Goal: Obtain resource: Download file/media

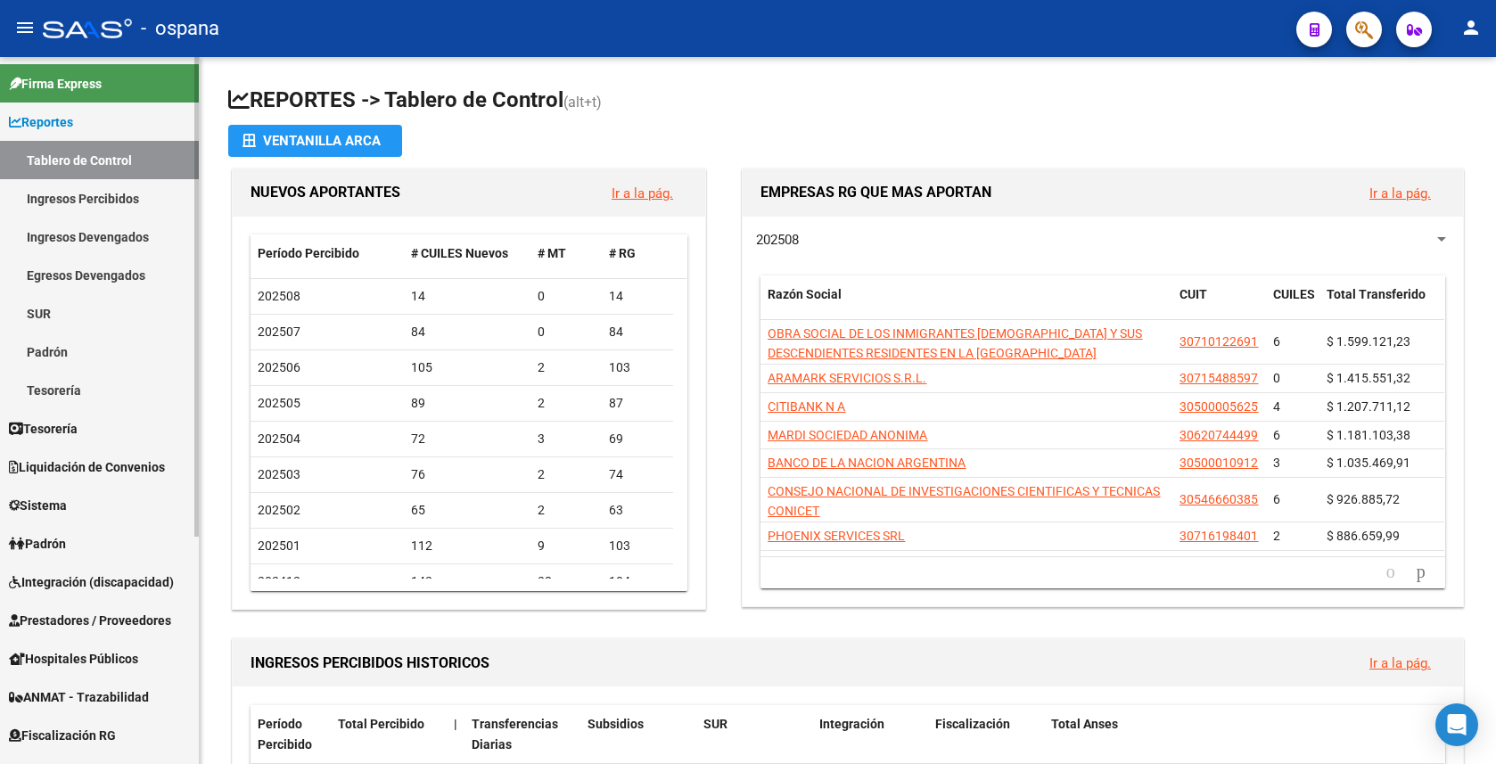
click at [77, 609] on link "Prestadores / Proveedores" at bounding box center [99, 620] width 199 height 38
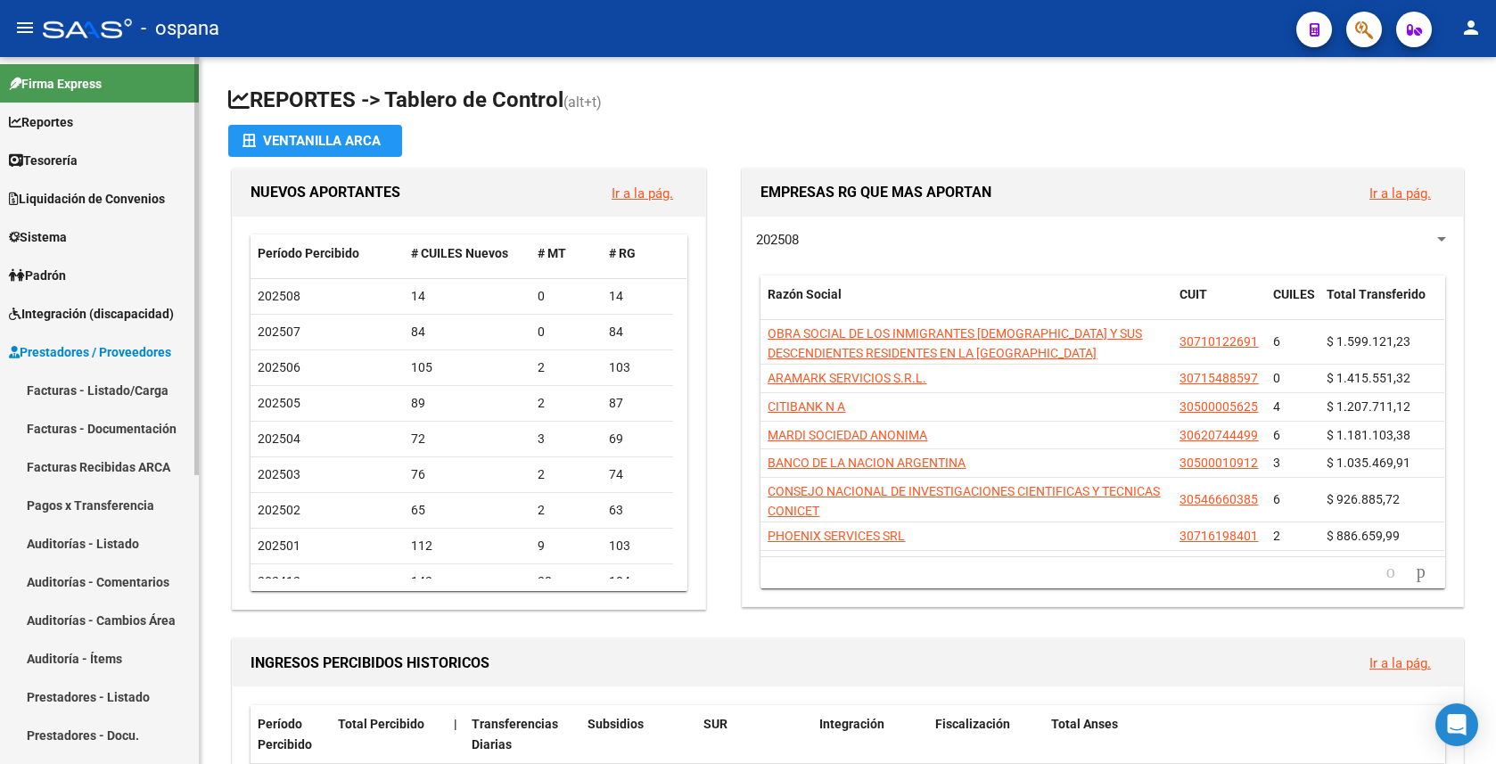
click at [132, 497] on link "Pagos x Transferencia" at bounding box center [99, 505] width 199 height 38
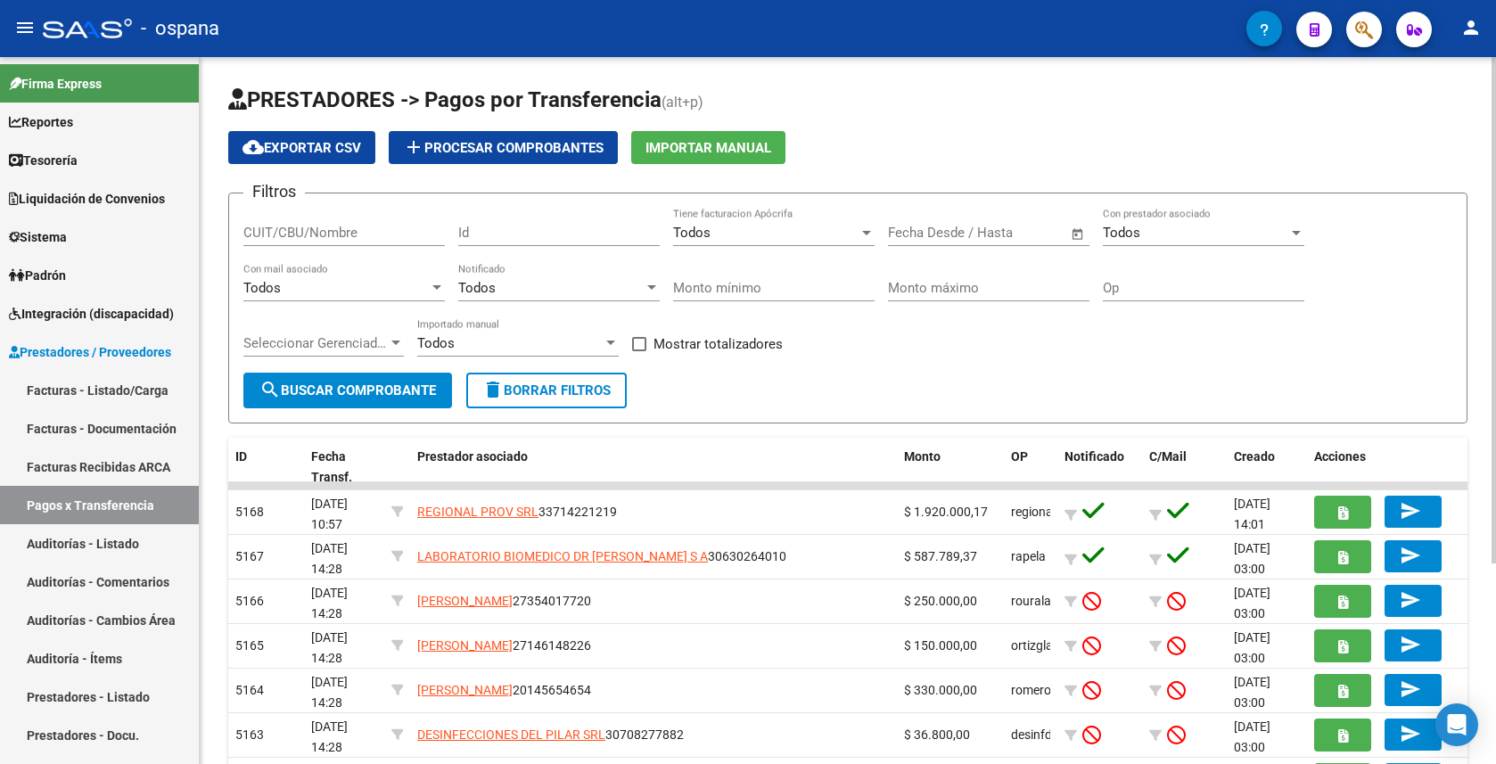
click at [352, 240] on input "CUIT/CBU/Nombre" at bounding box center [344, 233] width 202 height 16
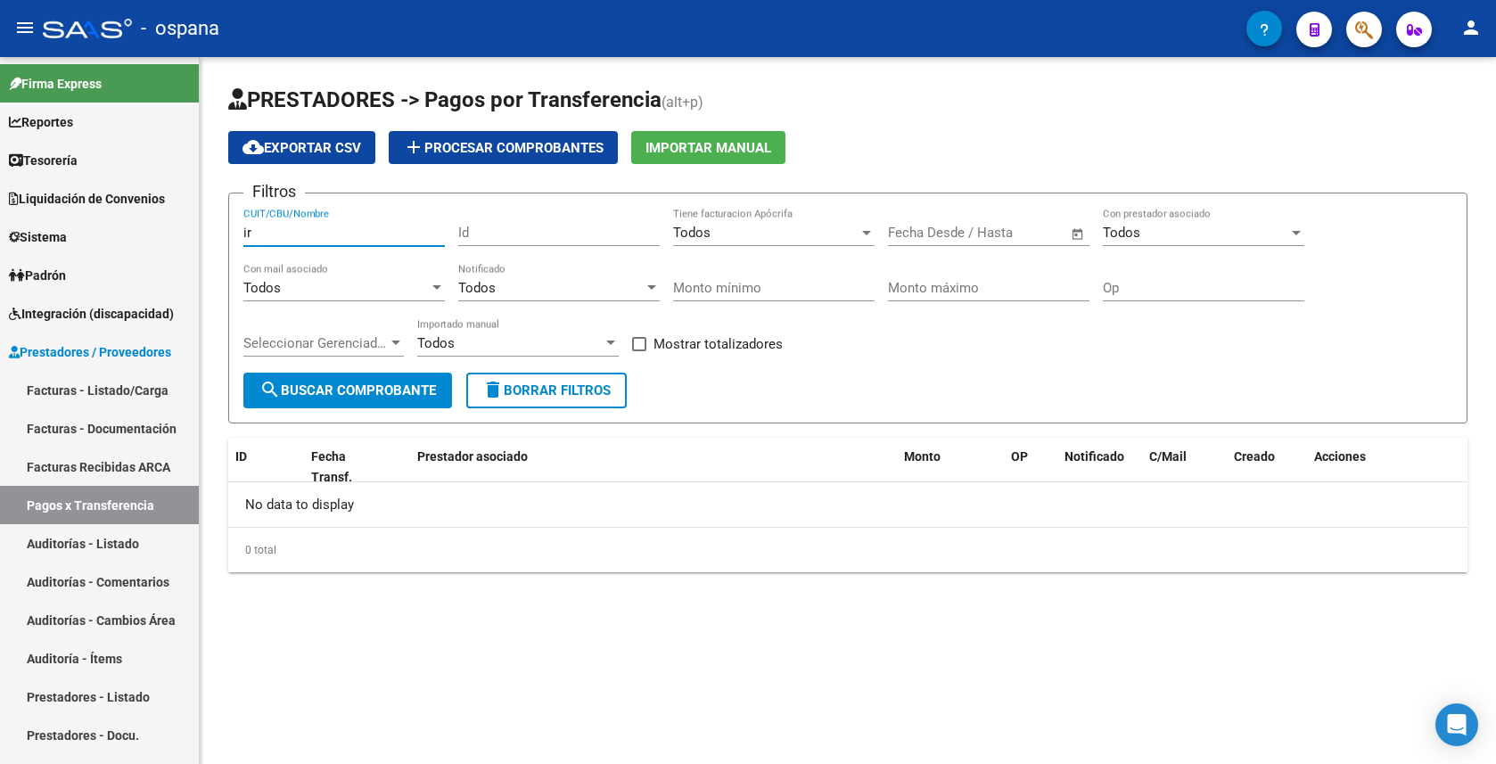
type input "i"
type input "p"
type input "P"
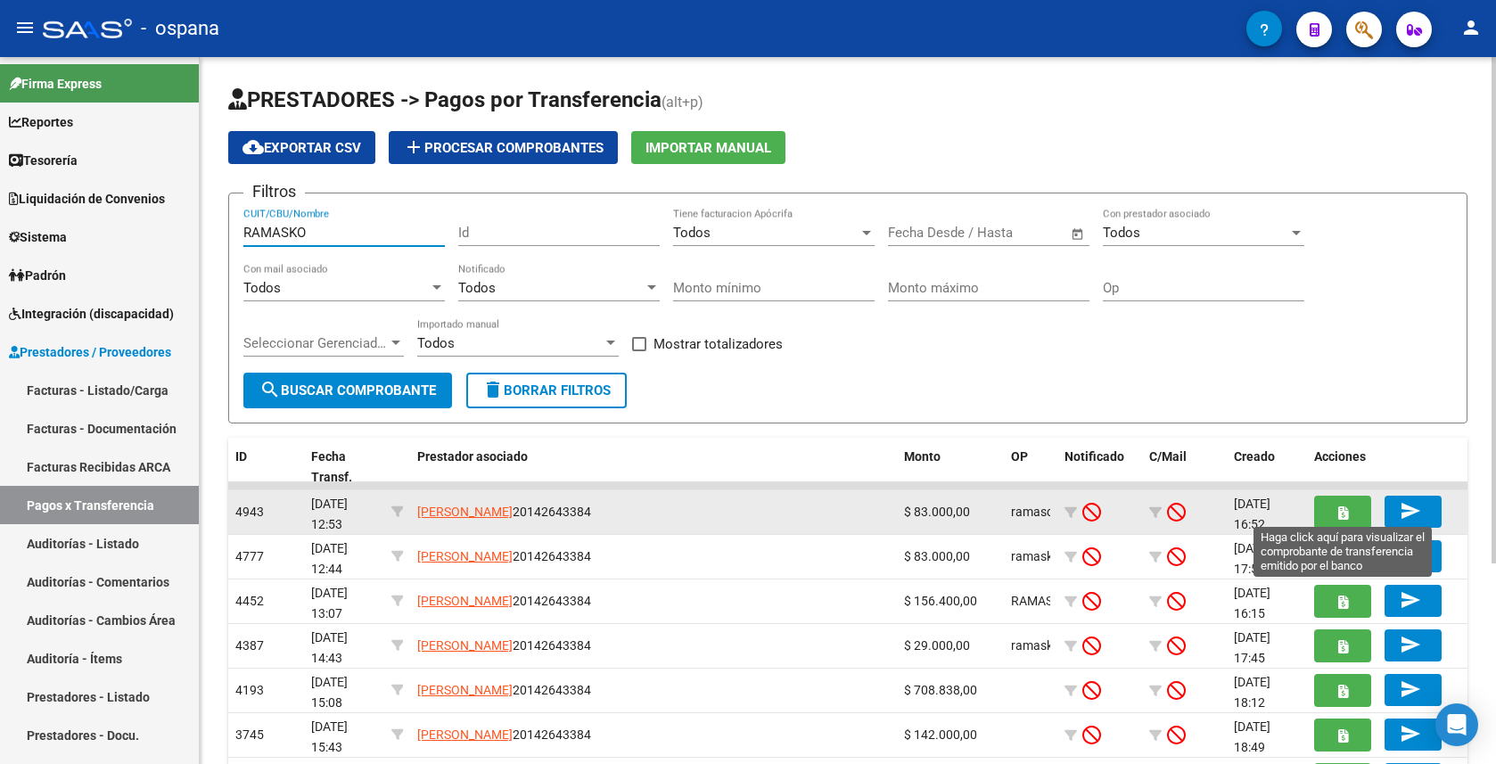
click at [1347, 515] on icon "button" at bounding box center [1343, 512] width 10 height 13
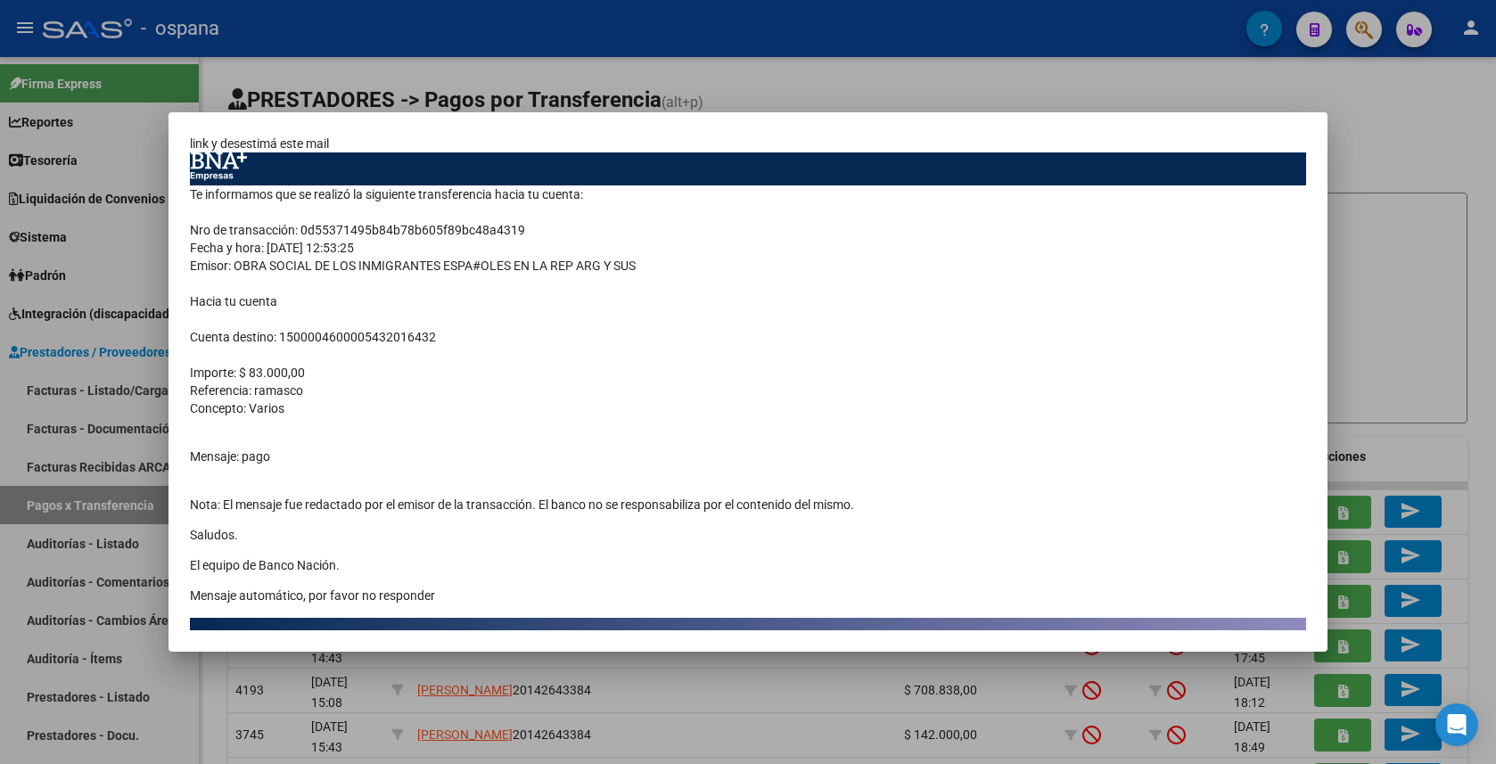
scroll to position [89, 0]
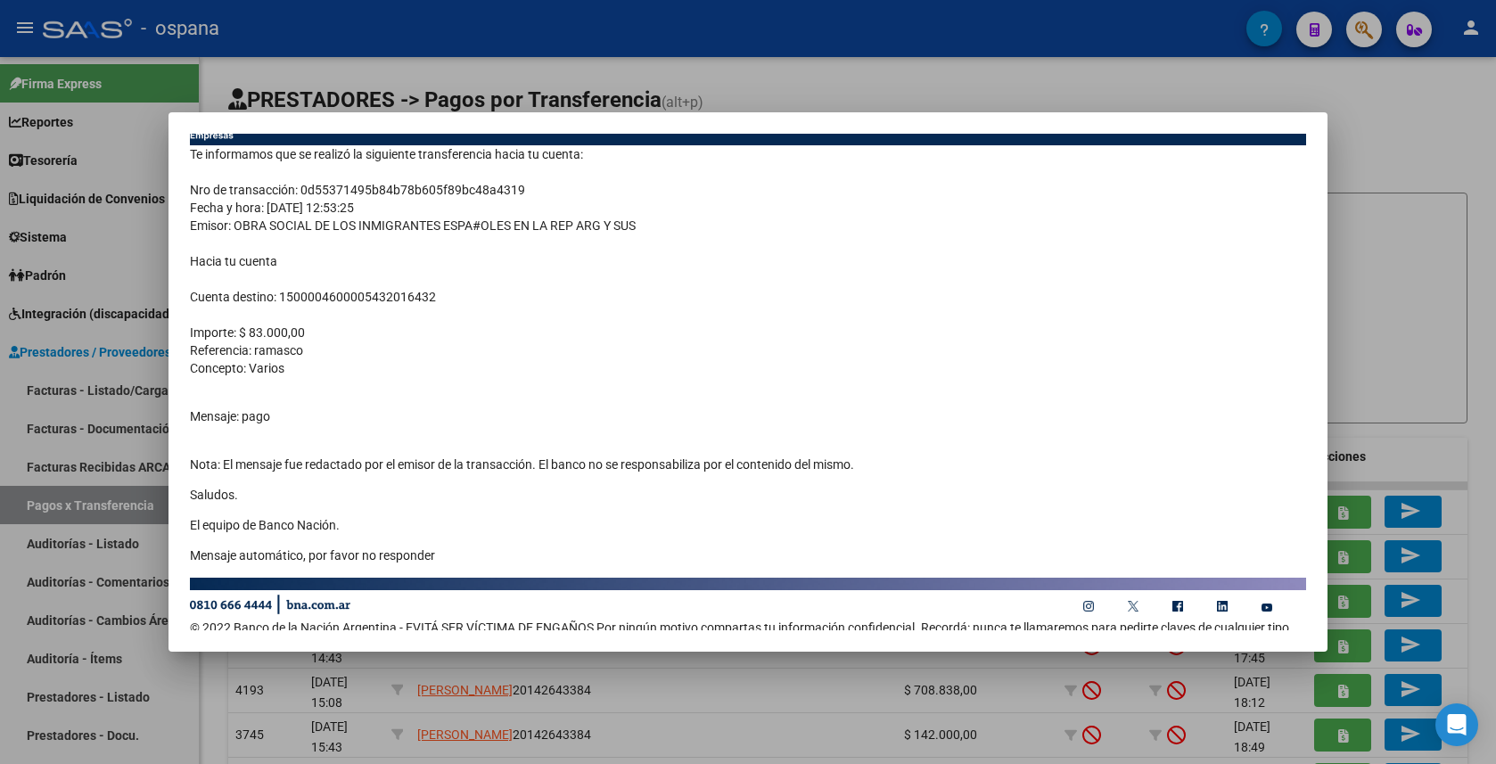
click at [1346, 105] on div at bounding box center [748, 382] width 1496 height 764
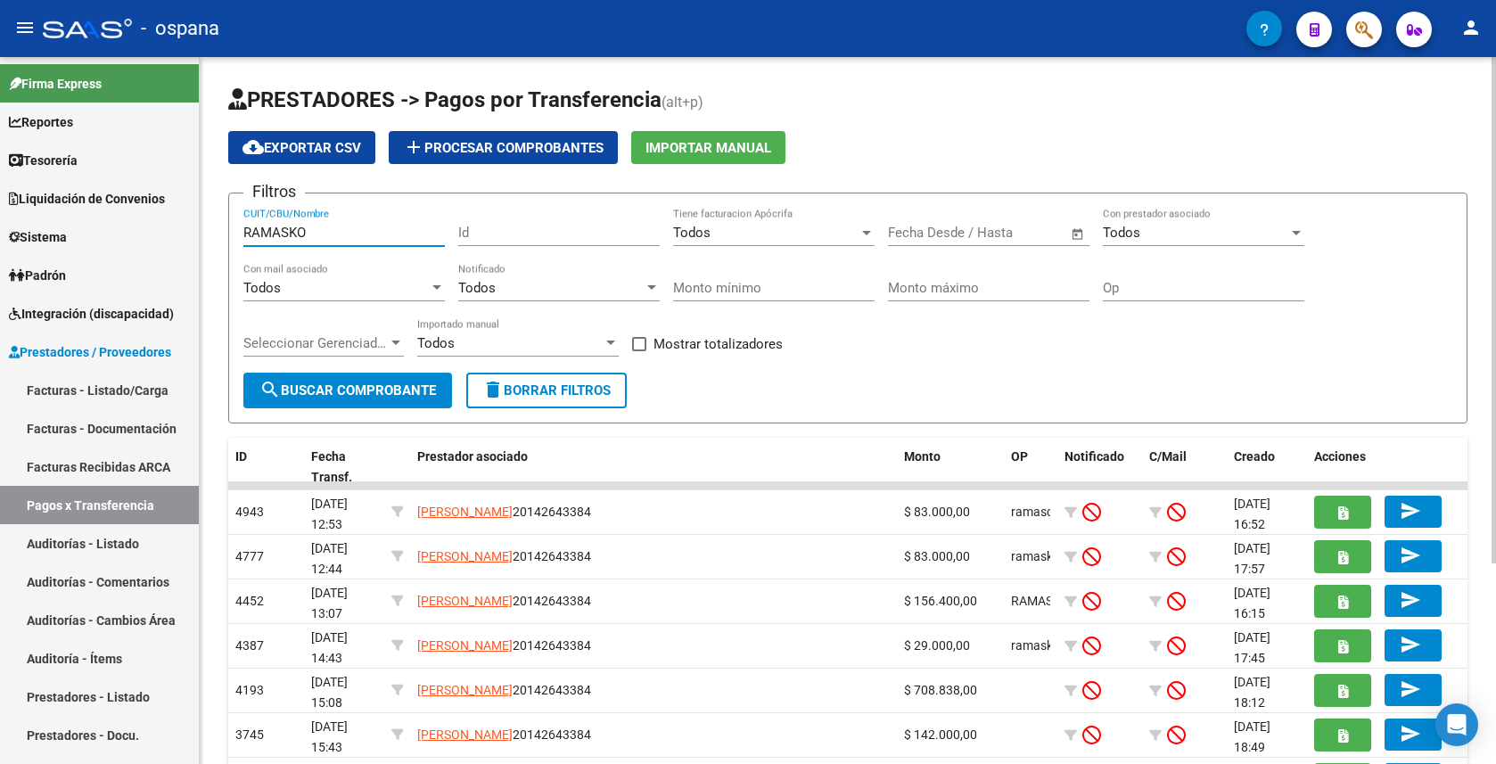
drag, startPoint x: 305, startPoint y: 232, endPoint x: 224, endPoint y: 232, distance: 81.1
click at [224, 232] on div "PRESTADORES -> Pagos por Transferencia (alt+p) cloud_download Exportar CSV add …" at bounding box center [848, 550] width 1297 height 987
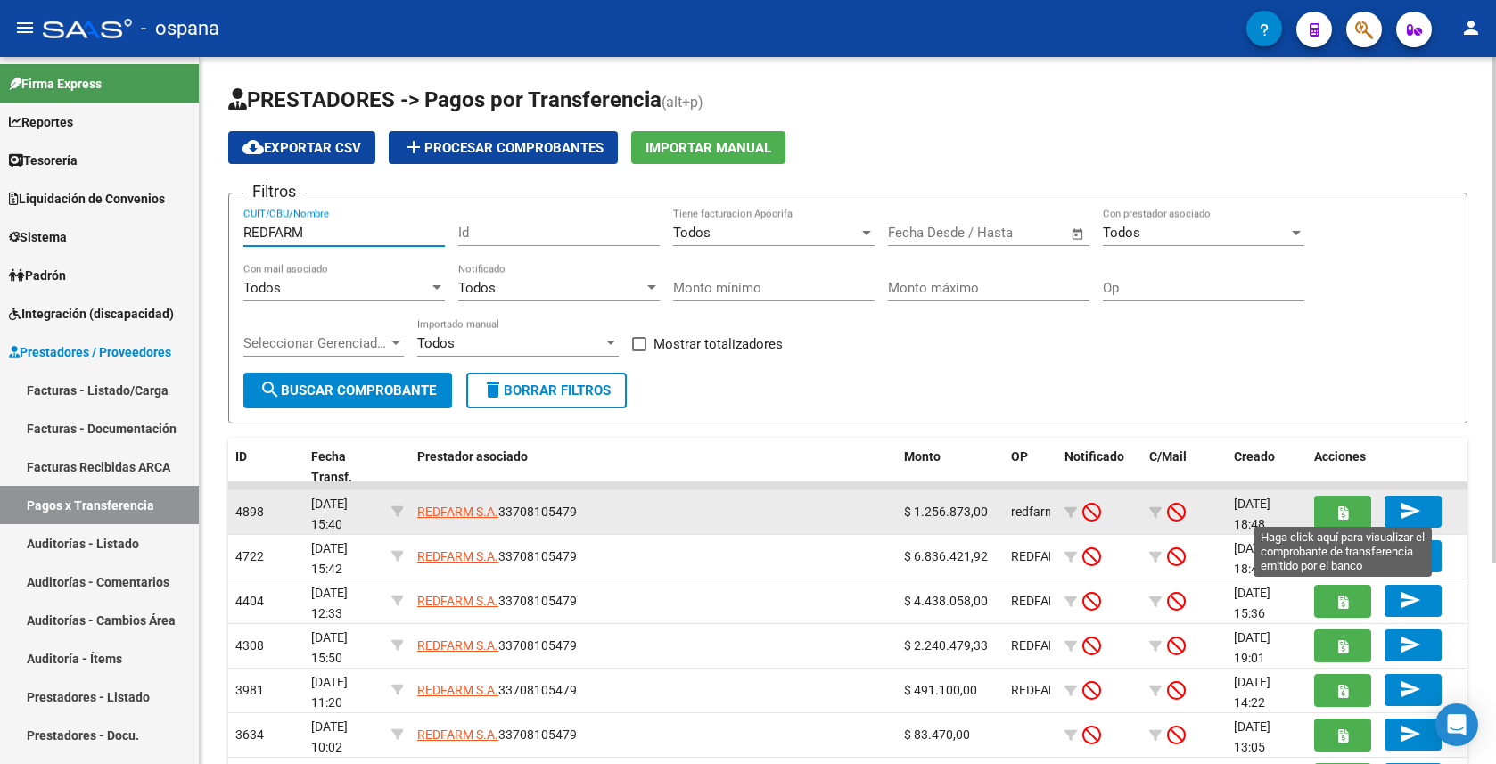
click at [1345, 509] on icon "button" at bounding box center [1343, 512] width 10 height 13
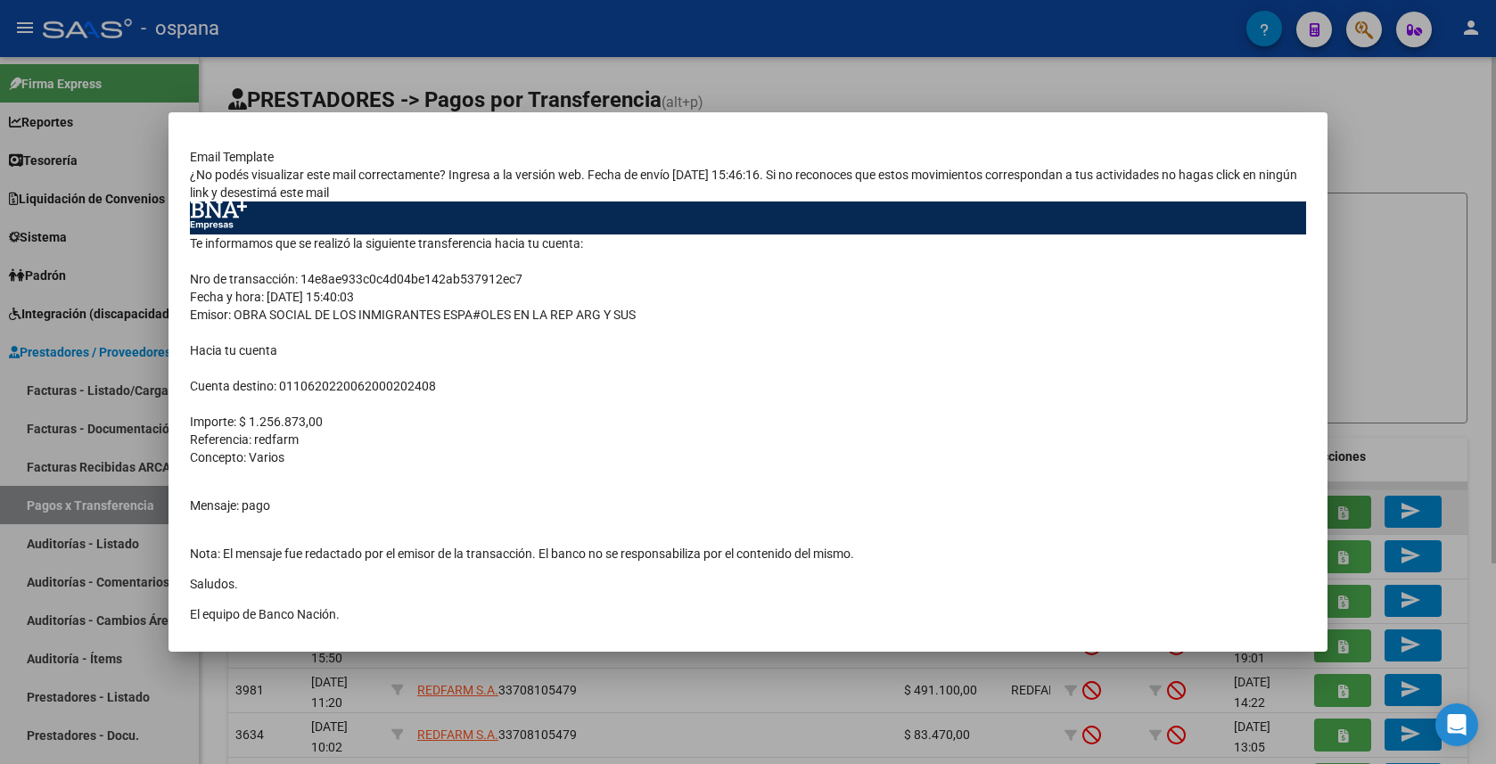
scroll to position [134, 0]
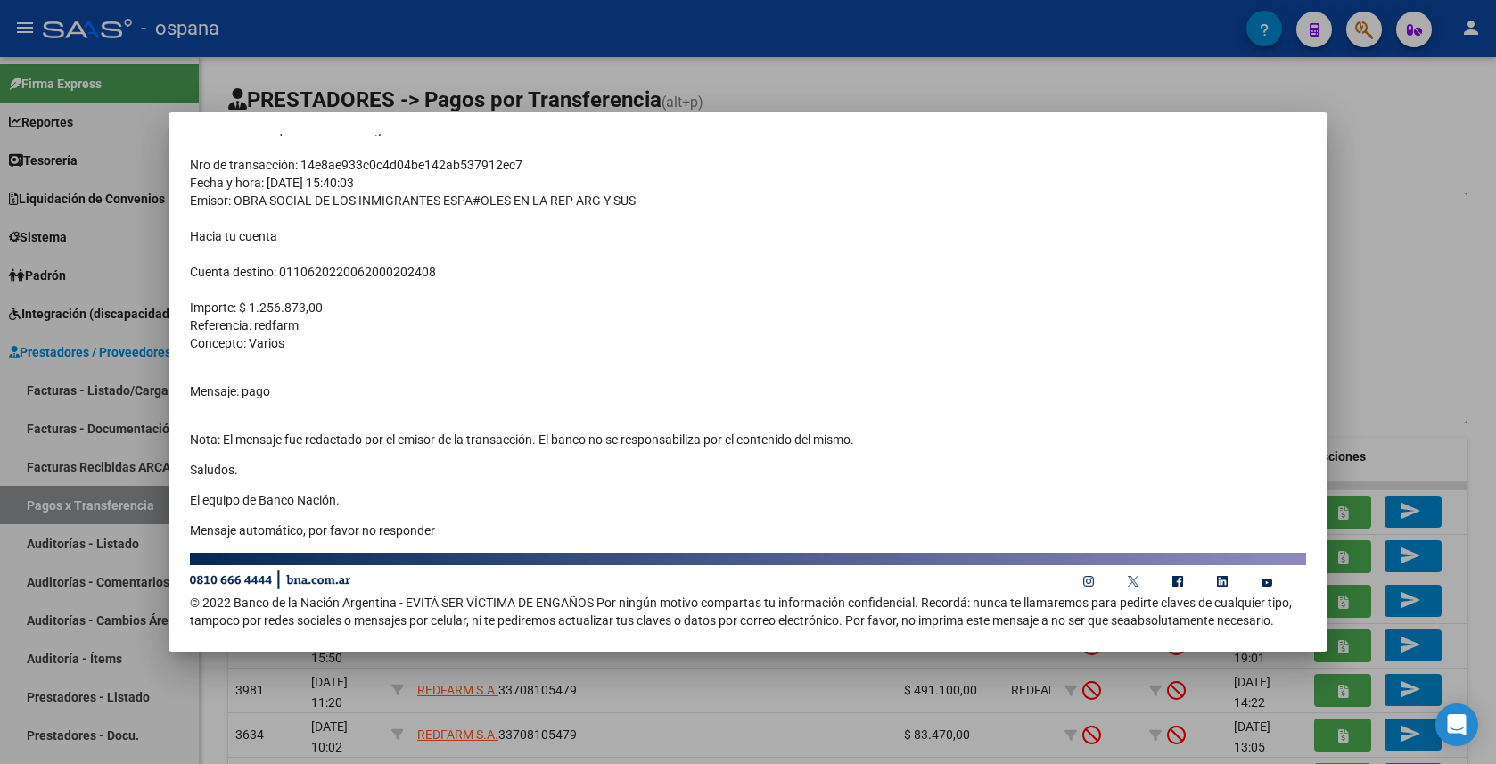
click at [1281, 86] on div at bounding box center [748, 382] width 1496 height 764
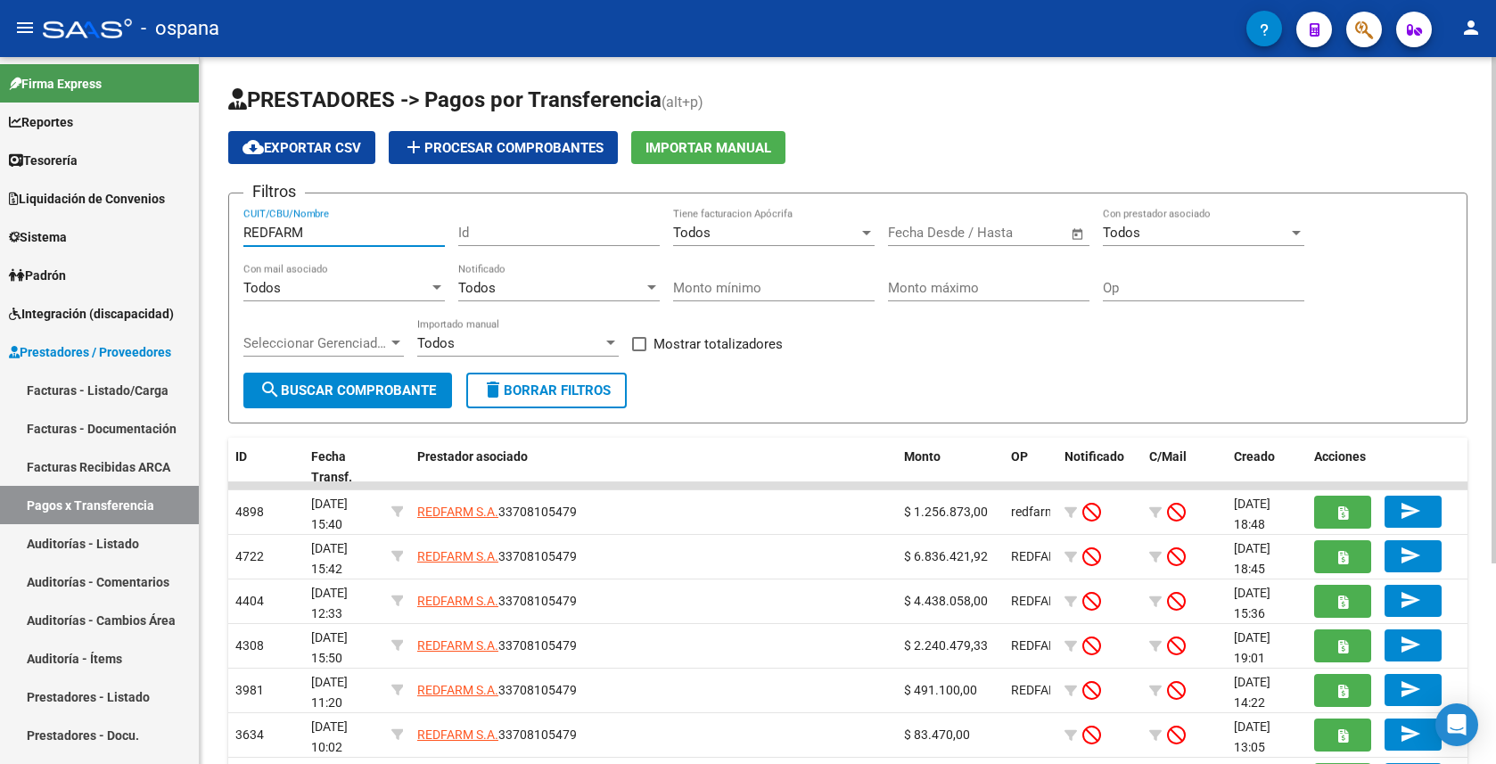
drag, startPoint x: 372, startPoint y: 227, endPoint x: 217, endPoint y: 240, distance: 155.7
click at [217, 240] on div "PRESTADORES -> Pagos por Transferencia (alt+p) cloud_download Exportar CSV add …" at bounding box center [848, 550] width 1297 height 987
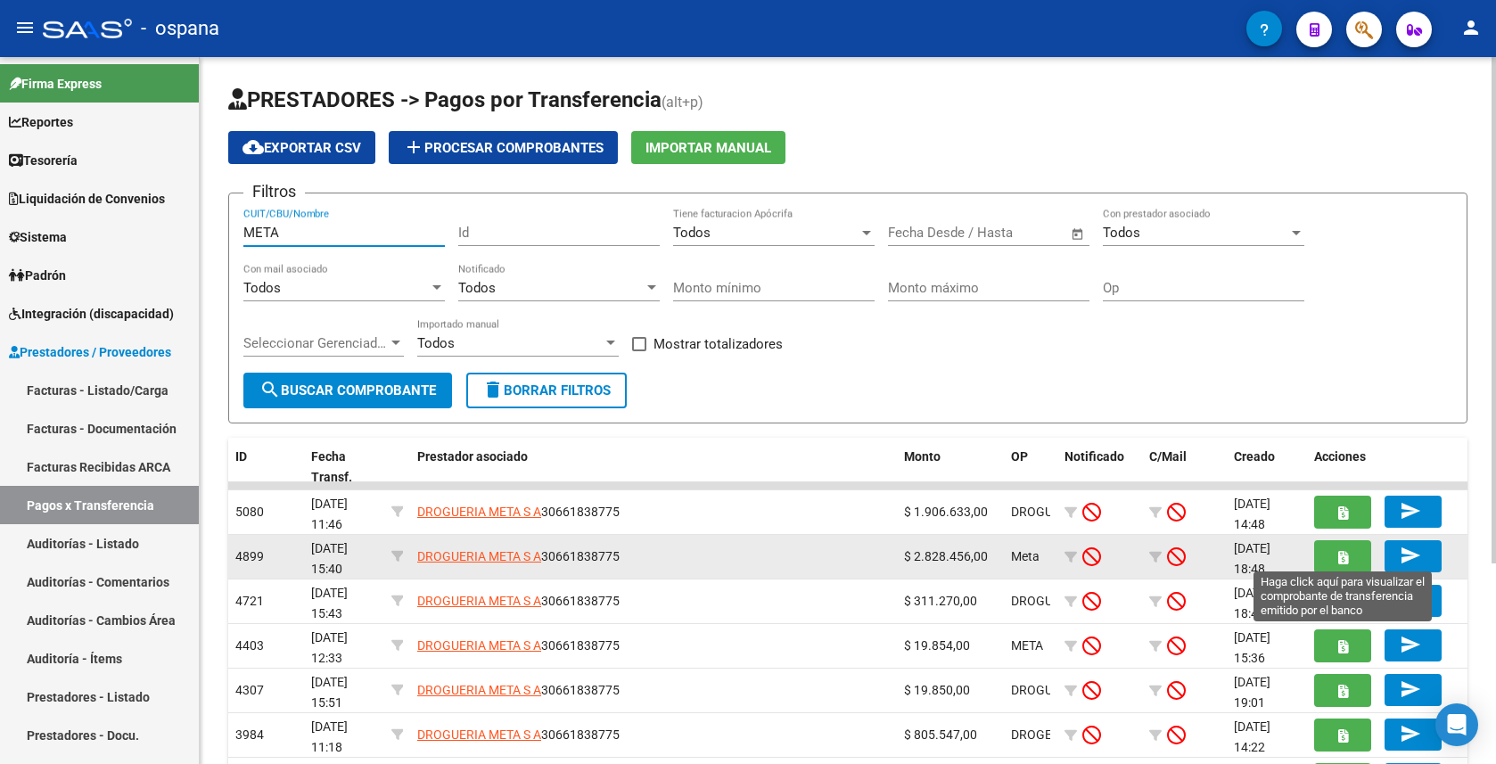
click at [1326, 560] on button "button" at bounding box center [1342, 556] width 57 height 33
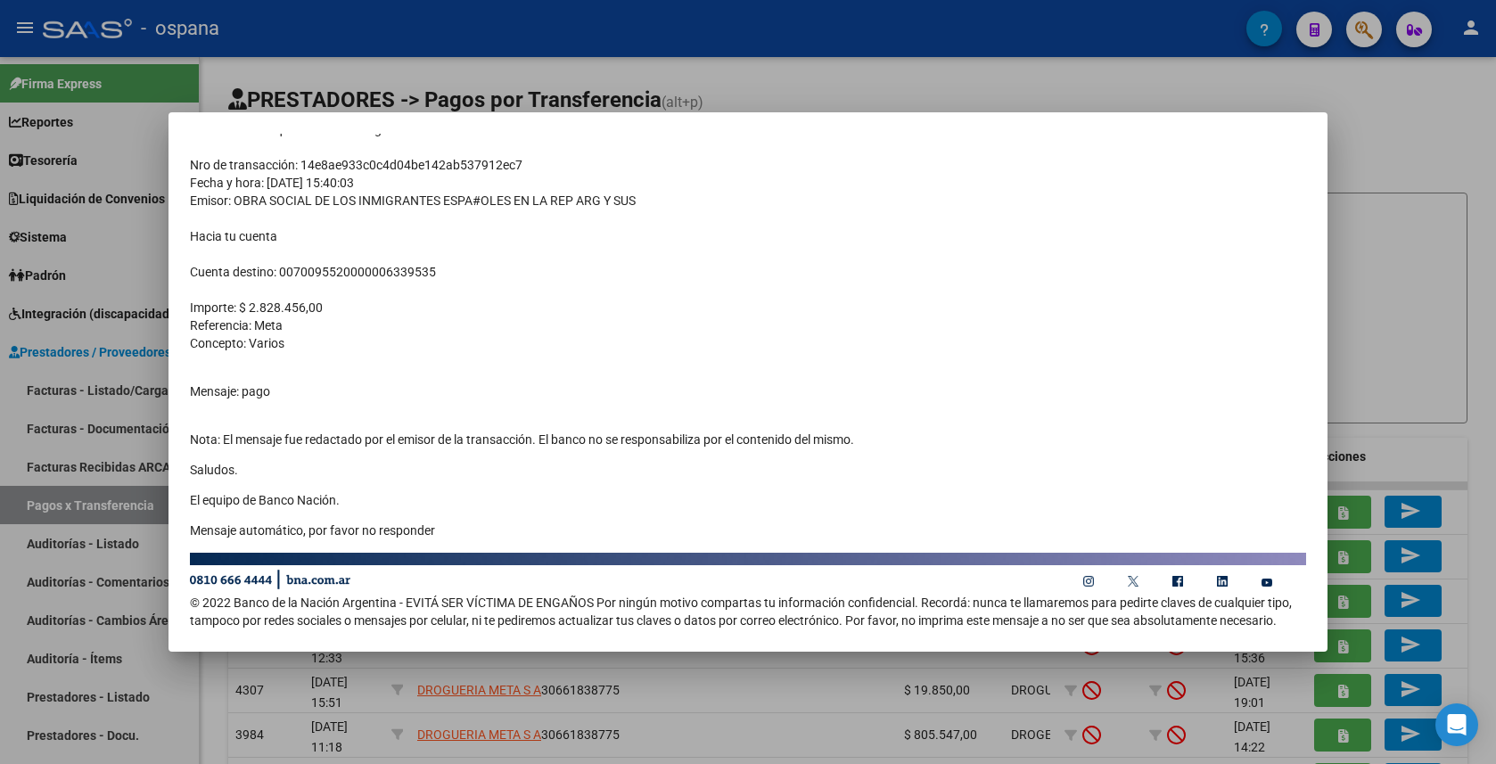
click at [1403, 119] on div at bounding box center [748, 382] width 1496 height 764
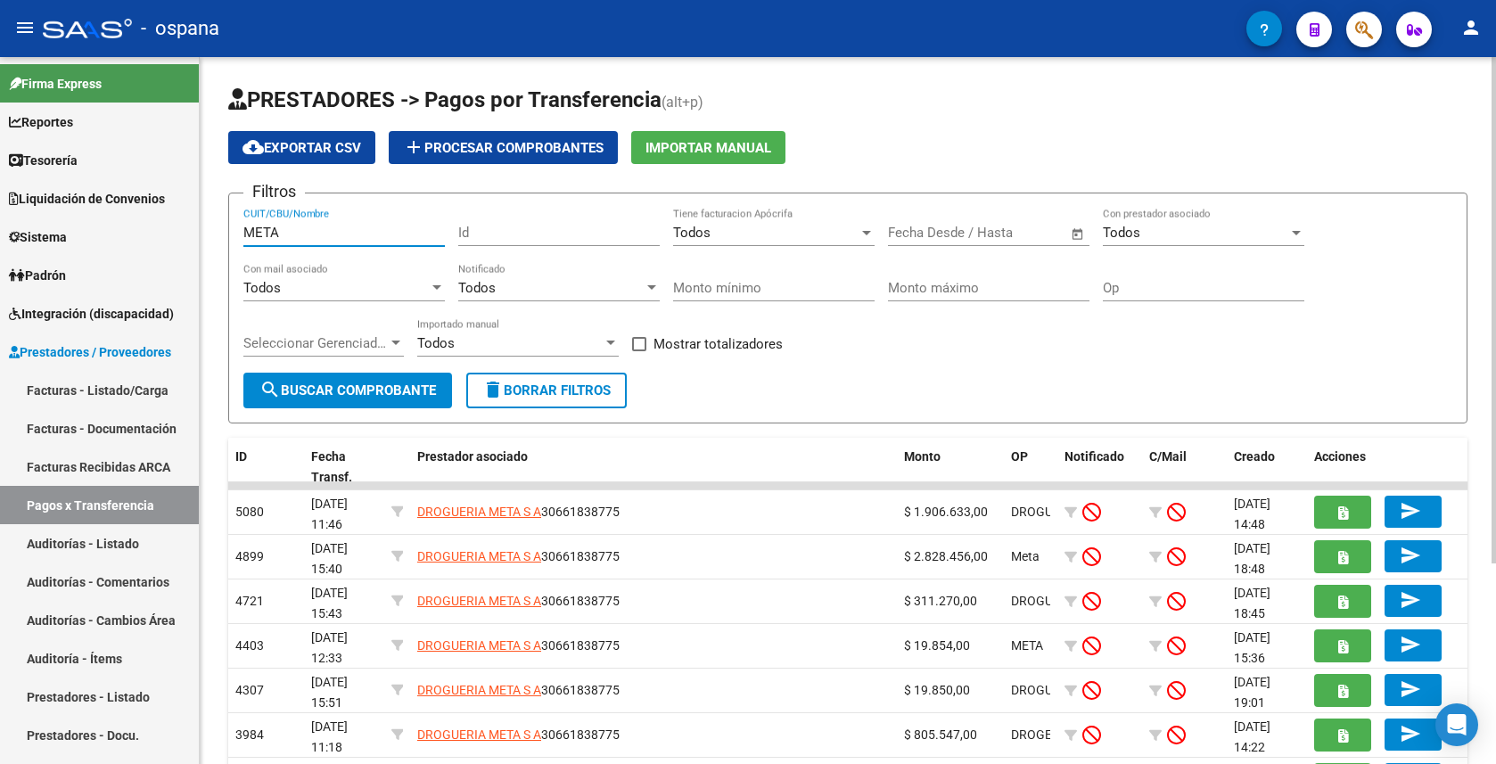
drag, startPoint x: 309, startPoint y: 239, endPoint x: 220, endPoint y: 234, distance: 89.3
click at [220, 234] on div "PRESTADORES -> Pagos por Transferencia (alt+p) cloud_download Exportar CSV add …" at bounding box center [848, 550] width 1297 height 987
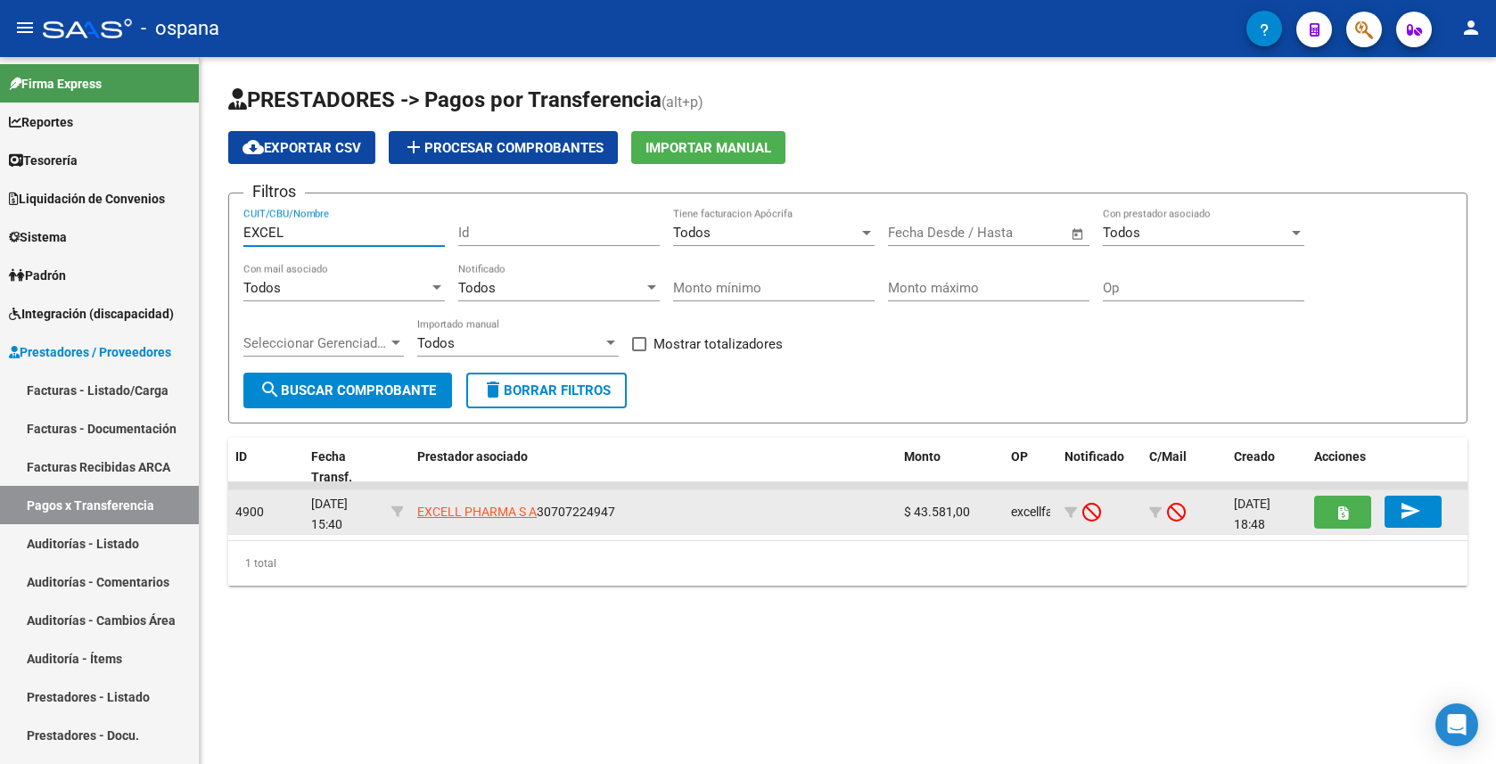
type input "EXCEL"
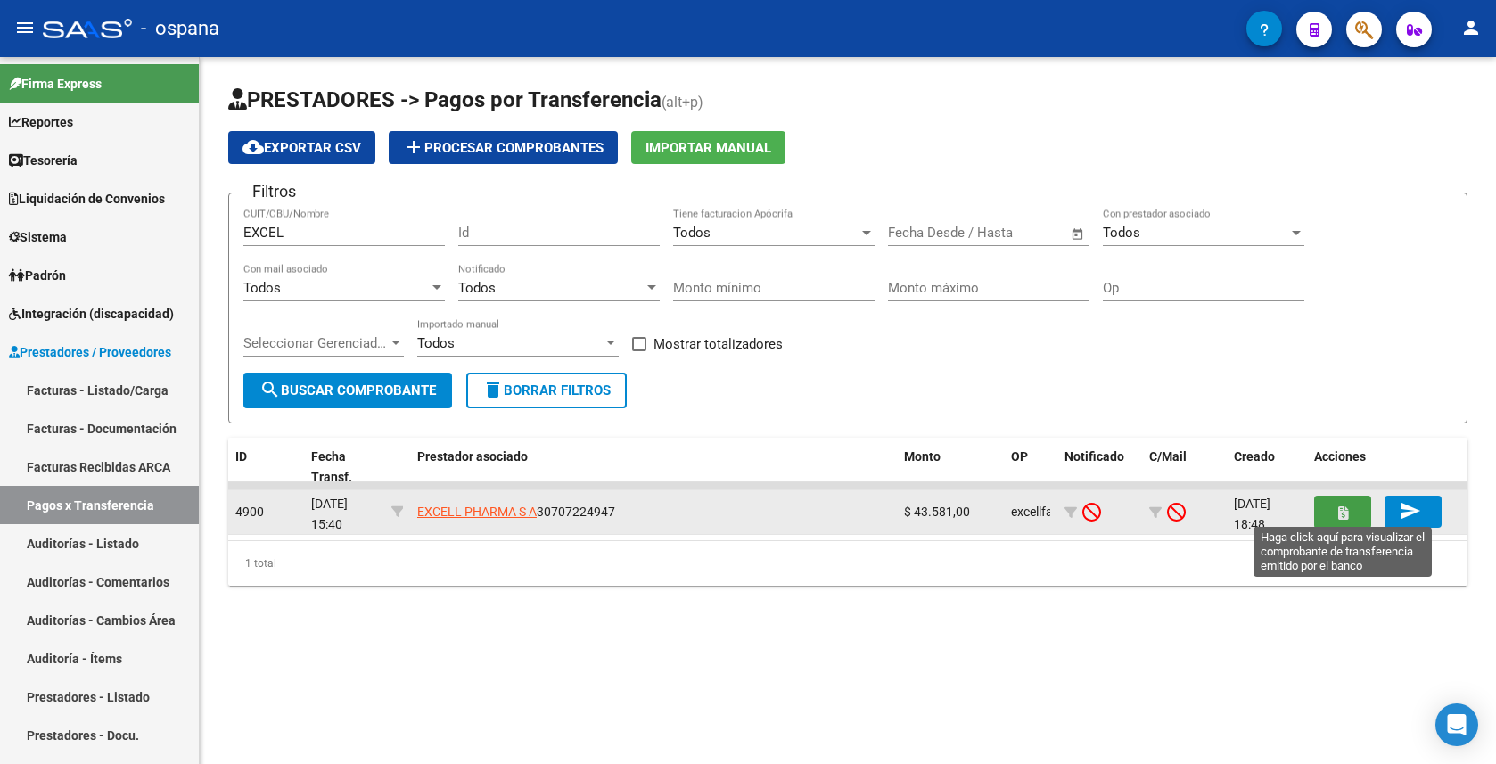
click at [1340, 516] on icon "button" at bounding box center [1343, 512] width 10 height 13
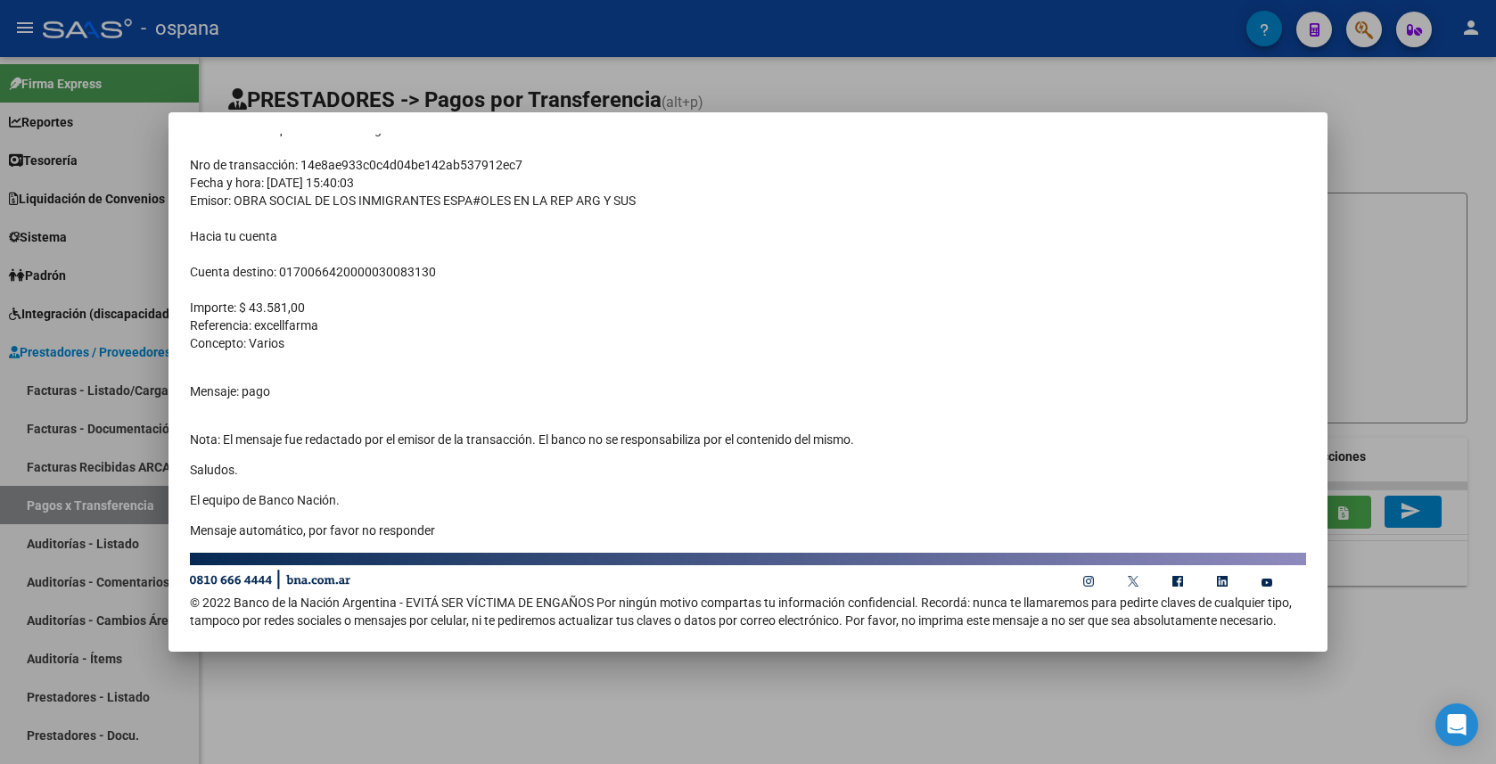
click at [1389, 101] on div at bounding box center [748, 382] width 1496 height 764
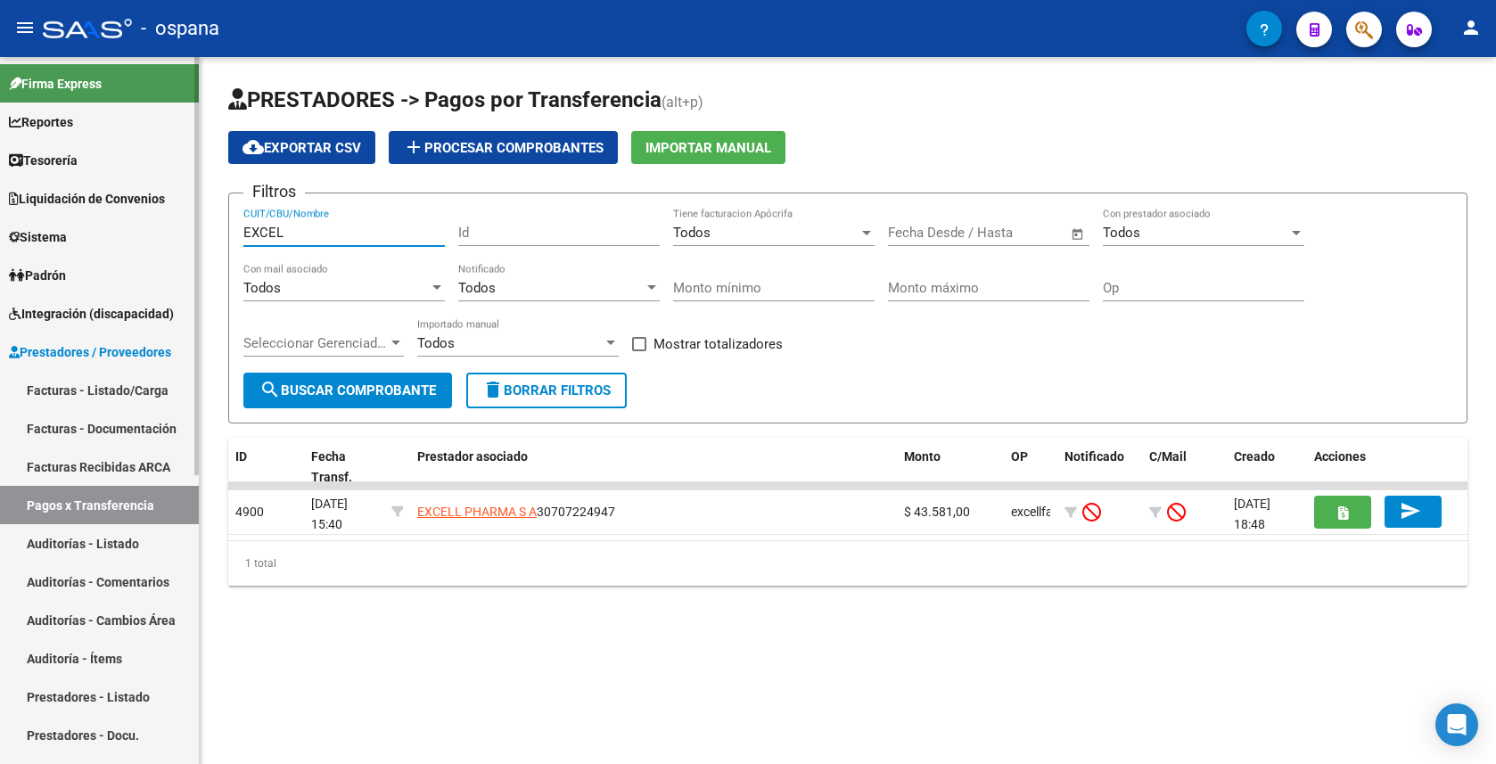
drag, startPoint x: 299, startPoint y: 231, endPoint x: 183, endPoint y: 230, distance: 115.9
click at [183, 230] on mat-sidenav-container "Firma Express Reportes Tablero de Control Ingresos Percibidos Análisis de todos…" at bounding box center [748, 410] width 1496 height 707
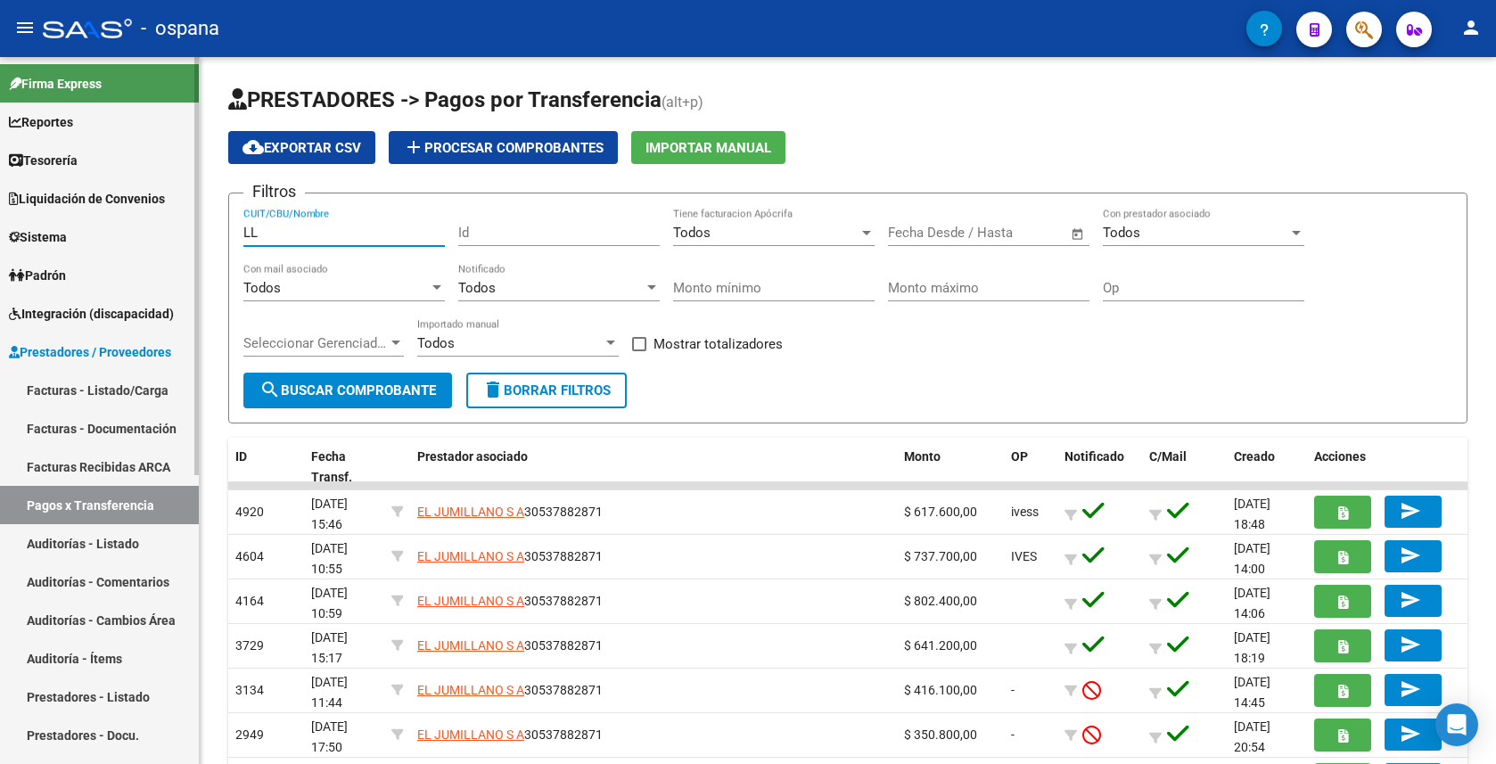
type input "L"
type input "[PERSON_NAME]"
